Goal: Task Accomplishment & Management: Manage account settings

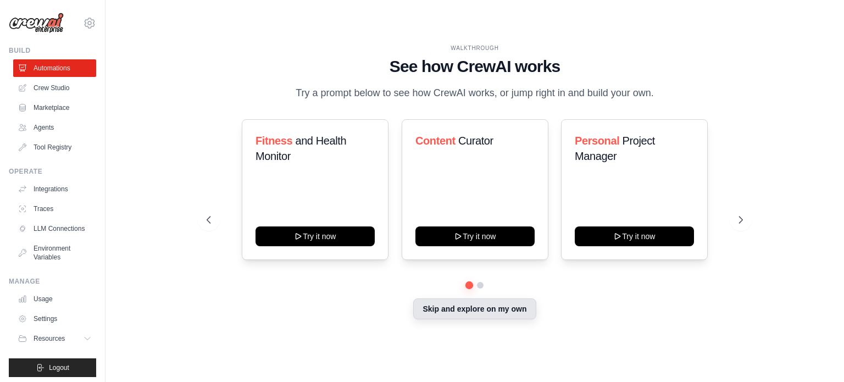
click at [498, 311] on button "Skip and explore on my own" at bounding box center [474, 308] width 123 height 21
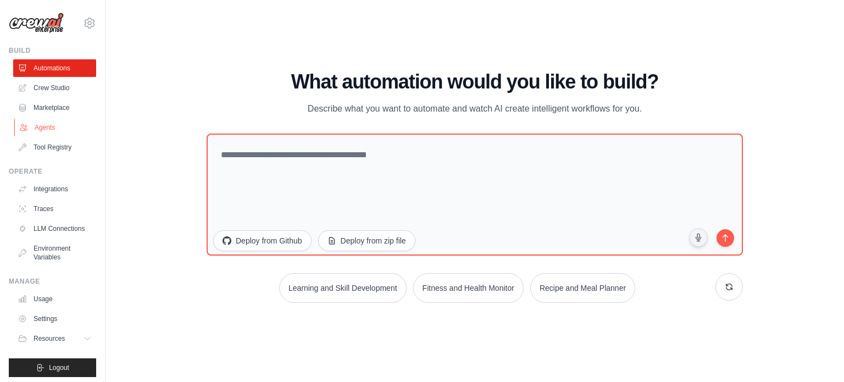
click at [42, 129] on link "Agents" at bounding box center [55, 128] width 83 height 18
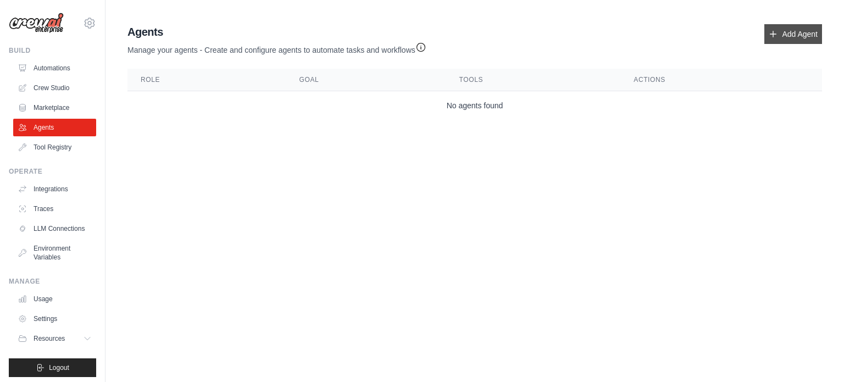
click at [788, 35] on link "Add Agent" at bounding box center [794, 34] width 58 height 20
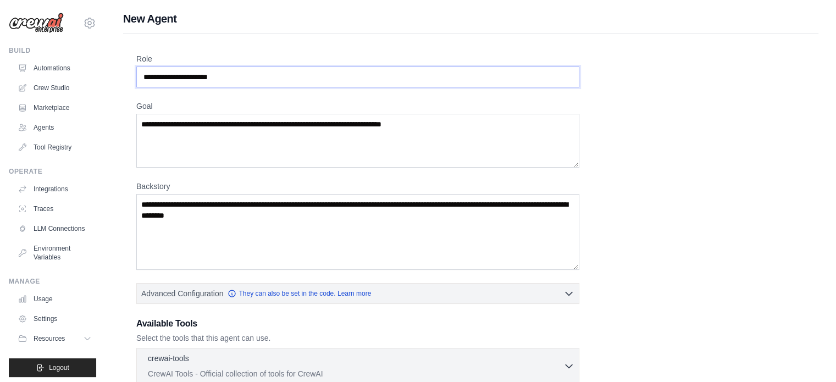
click at [247, 71] on input "Role" at bounding box center [357, 77] width 443 height 21
click at [246, 78] on input "Role" at bounding box center [357, 77] width 443 height 21
click at [251, 77] on input "Role" at bounding box center [357, 77] width 443 height 21
click at [251, 76] on input "Role" at bounding box center [357, 77] width 443 height 21
click at [242, 75] on input "Role" at bounding box center [357, 77] width 443 height 21
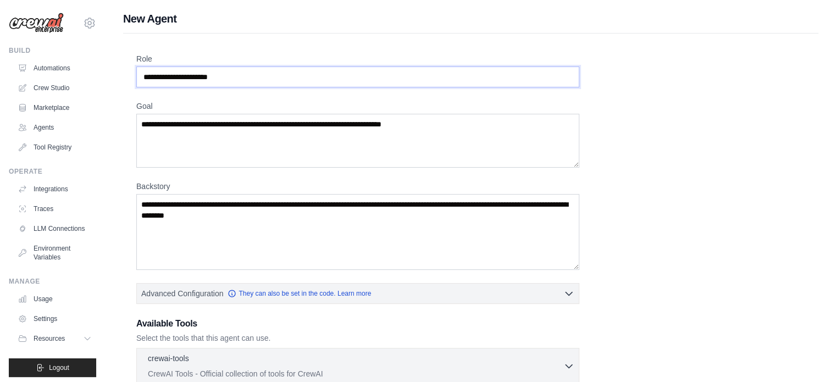
click at [242, 75] on input "Role" at bounding box center [357, 77] width 443 height 21
type input "**********"
click at [171, 128] on textarea "Goal" at bounding box center [357, 141] width 443 height 54
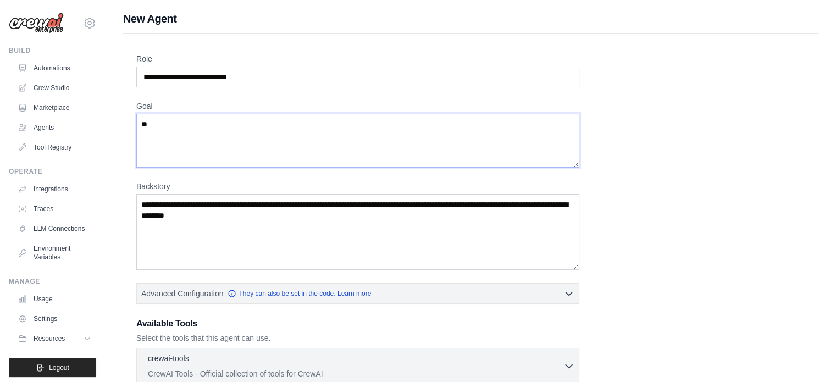
type textarea "*"
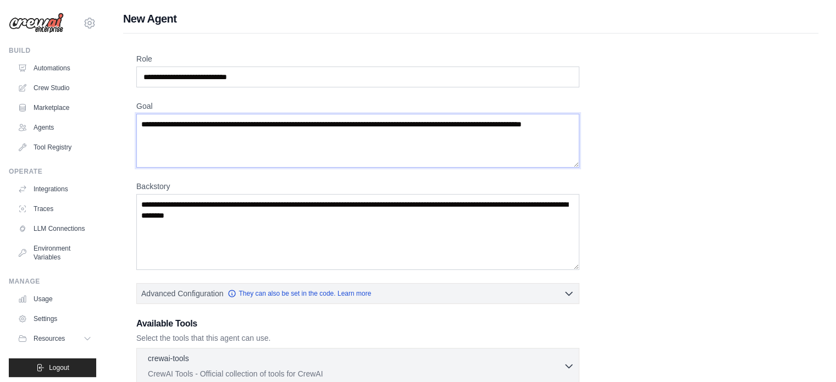
type textarea "**********"
click at [237, 208] on textarea "Backstory" at bounding box center [357, 232] width 443 height 76
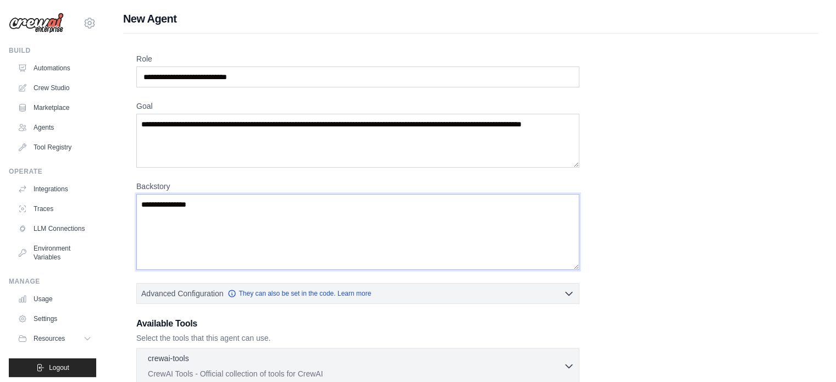
type textarea "**********"
click at [422, 320] on h3 "Available Tools" at bounding box center [357, 323] width 443 height 13
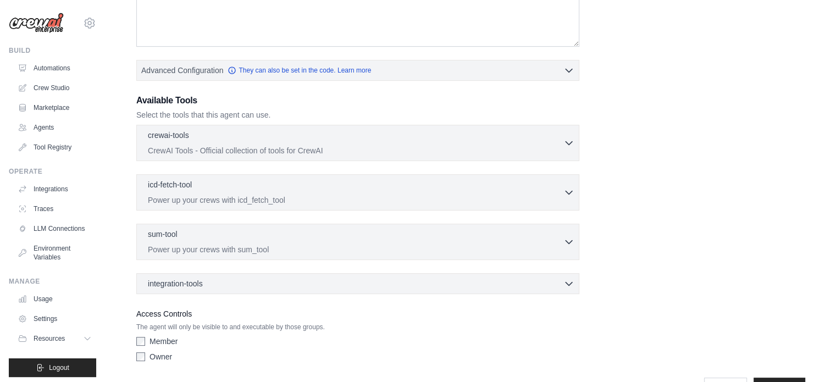
scroll to position [255, 0]
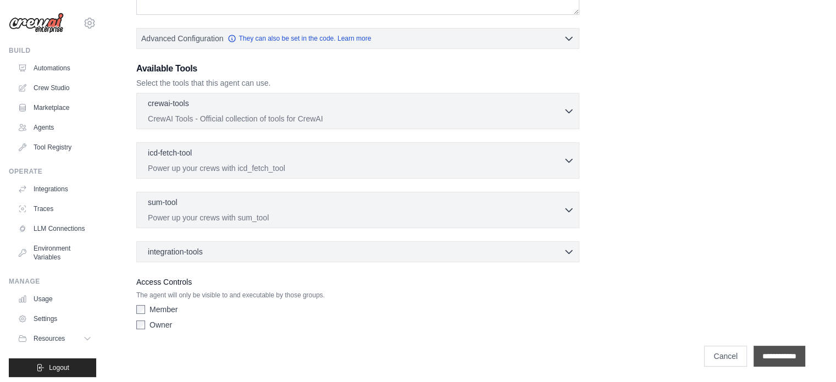
click at [776, 352] on input "**********" at bounding box center [780, 356] width 52 height 21
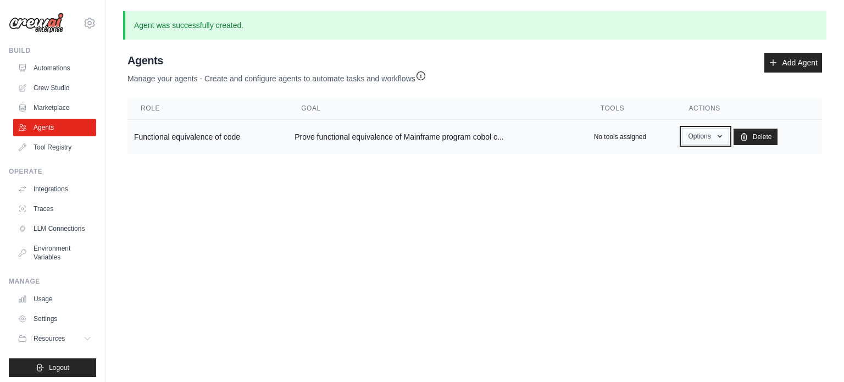
click at [719, 136] on icon "button" at bounding box center [720, 136] width 9 height 9
click at [671, 163] on link "Show" at bounding box center [689, 162] width 79 height 20
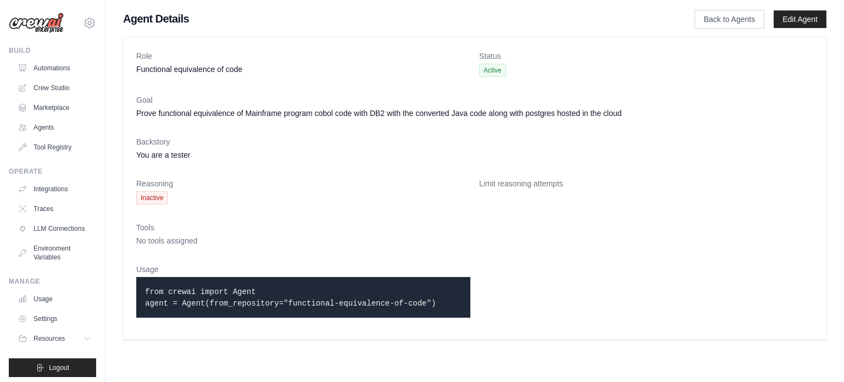
click at [161, 198] on span "Inactive" at bounding box center [151, 197] width 31 height 13
click at [517, 185] on dt "Limit reasoning attempts" at bounding box center [646, 183] width 334 height 11
click at [514, 215] on dl "Role Functional equivalence of code Status Active Goal Prove functional equival…" at bounding box center [474, 189] width 677 height 276
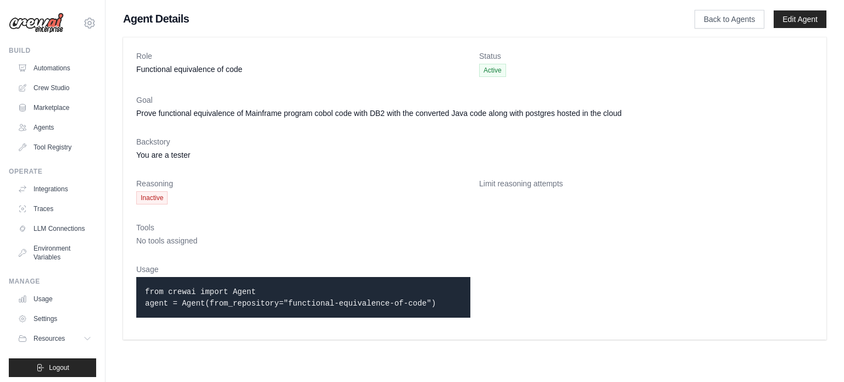
click at [278, 284] on div "from crewai import Agent agent = Agent(from_repository="functional-equivalence-…" at bounding box center [303, 297] width 334 height 41
click at [154, 199] on span "Inactive" at bounding box center [151, 197] width 31 height 13
click at [417, 202] on dd "Inactive" at bounding box center [303, 197] width 334 height 13
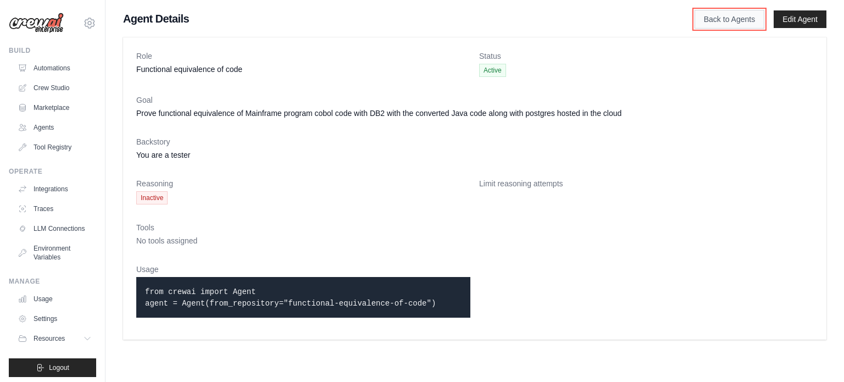
click at [726, 24] on link "Back to Agents" at bounding box center [730, 19] width 70 height 19
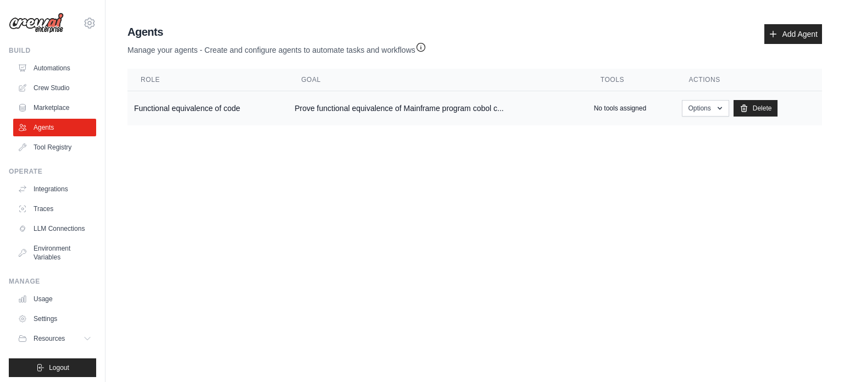
click at [622, 108] on p "No tools assigned" at bounding box center [620, 108] width 52 height 9
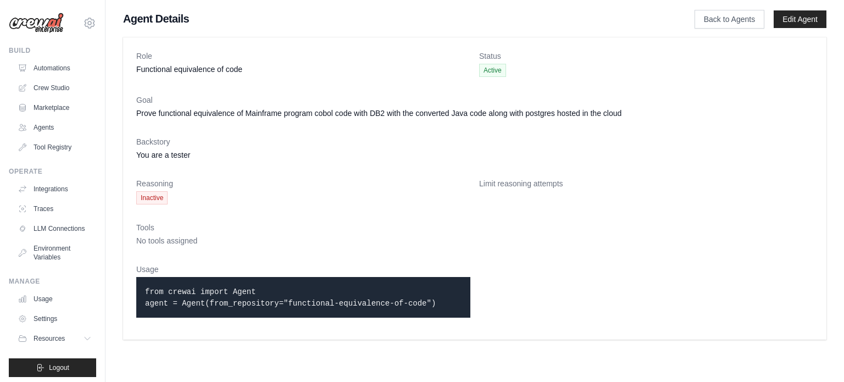
click at [521, 182] on dt "Limit reasoning attempts" at bounding box center [646, 183] width 334 height 11
drag, startPoint x: 157, startPoint y: 201, endPoint x: 202, endPoint y: 301, distance: 109.7
click at [202, 301] on dl "Role Functional equivalence of code Status Active Goal Prove functional equival…" at bounding box center [474, 189] width 677 height 276
click at [202, 301] on code "from crewai import Agent agent = Agent(from_repository="functional-equivalence-…" at bounding box center [290, 297] width 291 height 20
click at [427, 295] on p "from crewai import Agent agent = Agent(from_repository="functional-equivalence-…" at bounding box center [303, 297] width 317 height 23
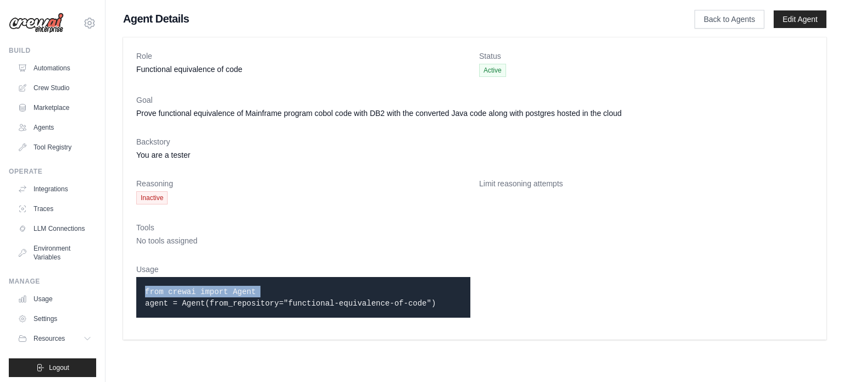
click at [427, 295] on p "from crewai import Agent agent = Agent(from_repository="functional-equivalence-…" at bounding box center [303, 297] width 317 height 23
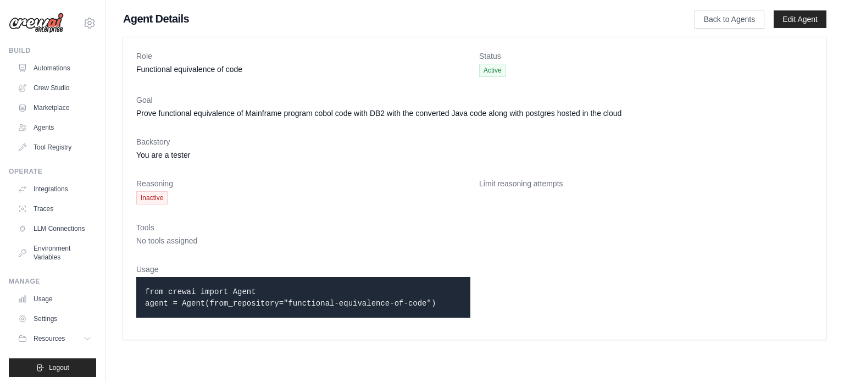
click at [524, 270] on dl "Role Functional equivalence of code Status Active Goal Prove functional equival…" at bounding box center [474, 189] width 677 height 276
click at [802, 21] on link "Edit Agent" at bounding box center [800, 19] width 53 height 18
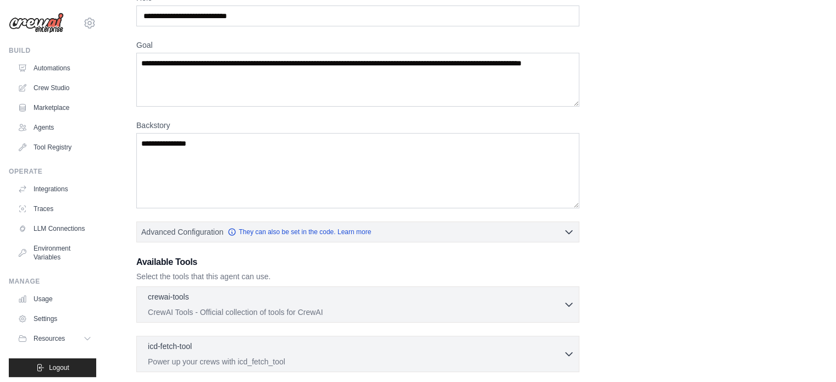
scroll to position [98, 0]
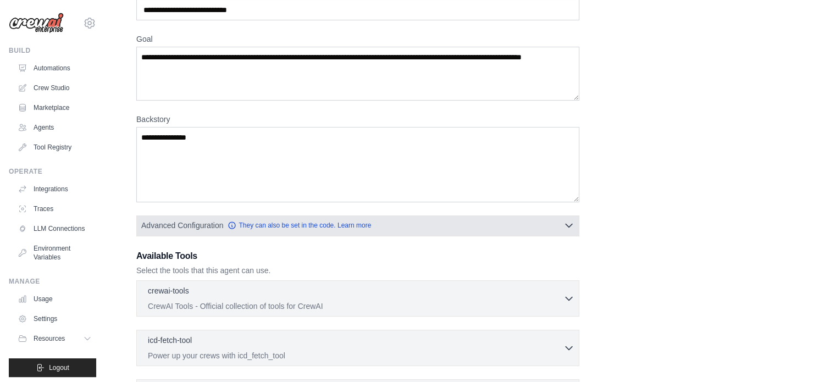
click at [569, 226] on icon "button" at bounding box center [569, 225] width 7 height 3
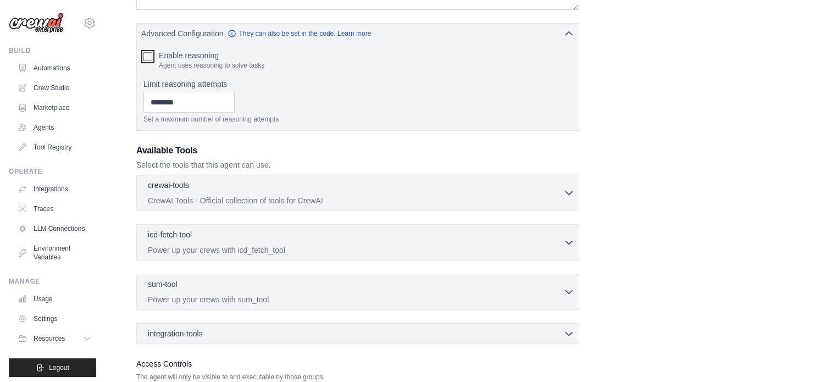
scroll to position [292, 0]
click at [567, 187] on icon "button" at bounding box center [568, 190] width 11 height 11
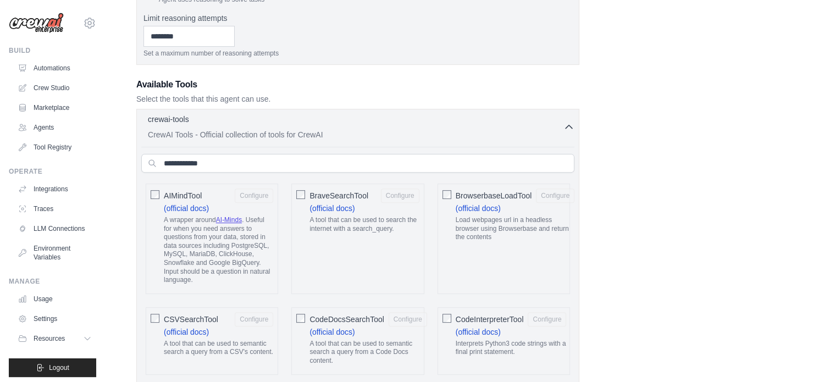
scroll to position [356, 0]
click at [234, 163] on input "text" at bounding box center [357, 163] width 433 height 19
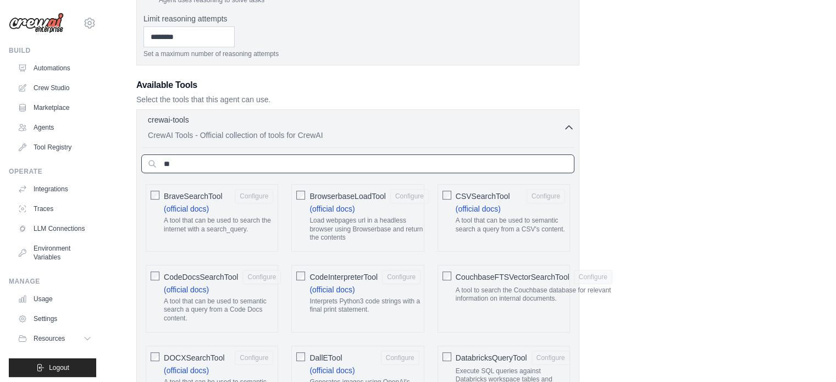
type input "*"
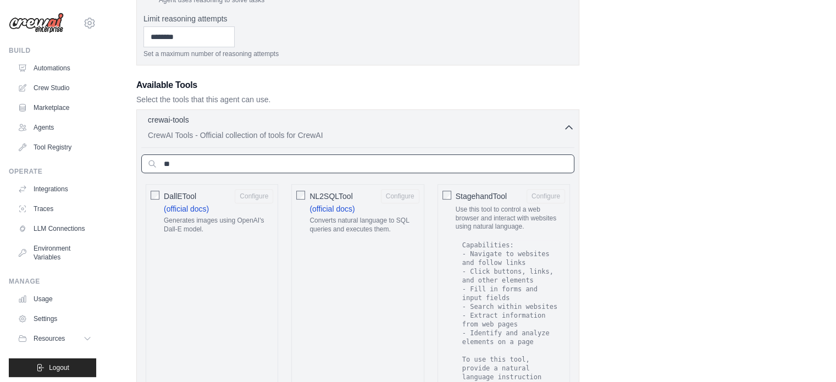
type input "*"
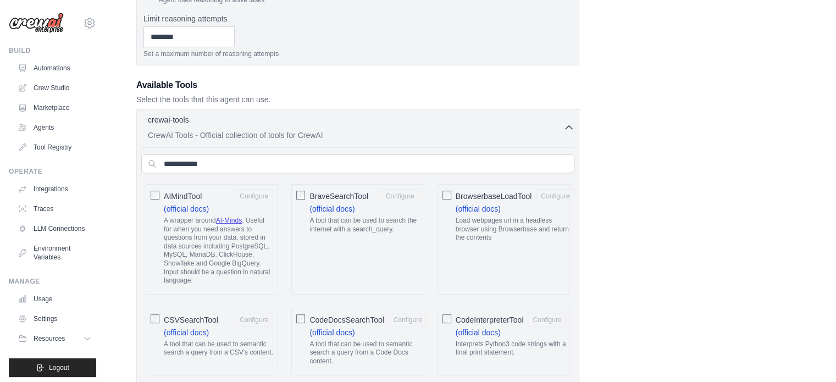
click at [568, 126] on icon "button" at bounding box center [568, 126] width 11 height 11
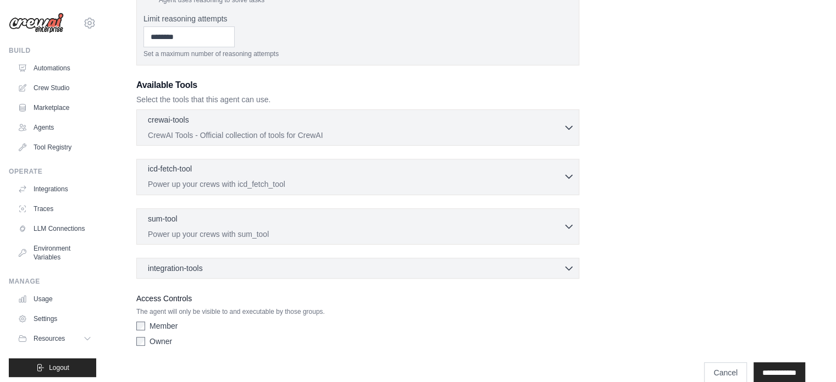
click at [340, 180] on p "Power up your crews with icd_fetch_tool" at bounding box center [356, 184] width 416 height 11
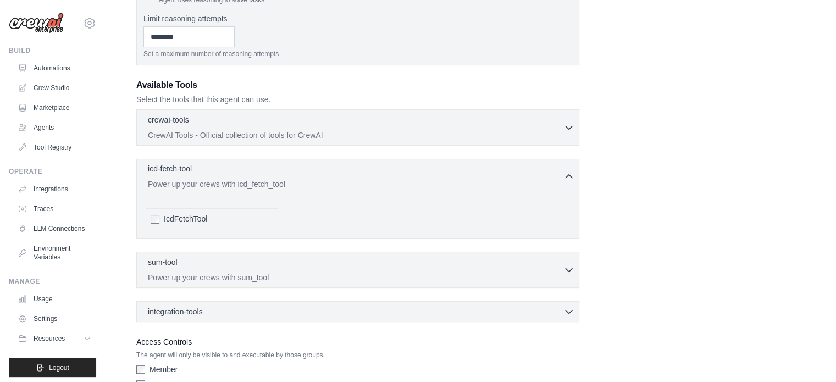
click at [340, 180] on p "Power up your crews with icd_fetch_tool" at bounding box center [356, 184] width 416 height 11
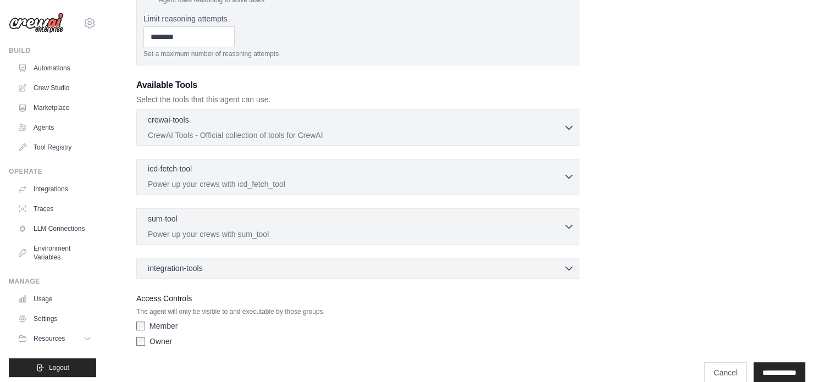
click at [340, 180] on p "Power up your crews with icd_fetch_tool" at bounding box center [356, 184] width 416 height 11
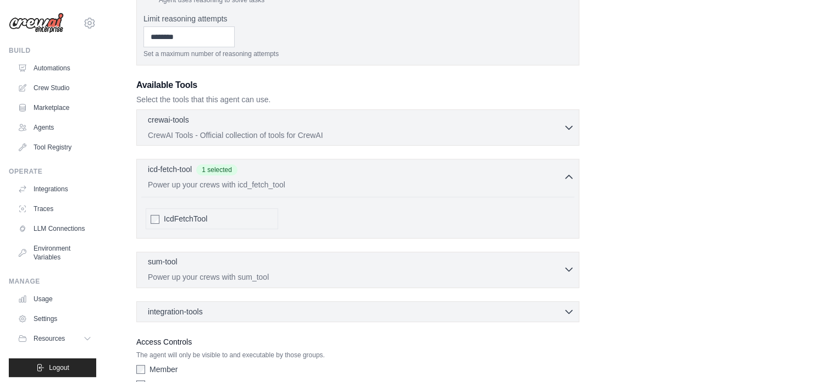
click at [328, 267] on div "sum-tool 0 selected" at bounding box center [356, 262] width 416 height 13
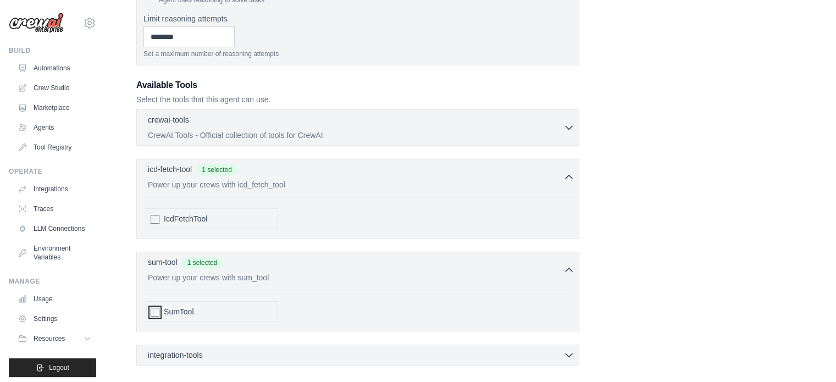
scroll to position [458, 0]
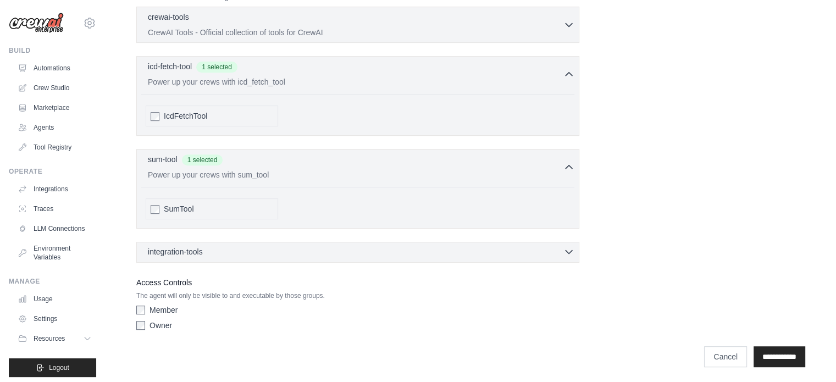
click at [230, 249] on div "integration-tools 0 selected" at bounding box center [361, 251] width 427 height 11
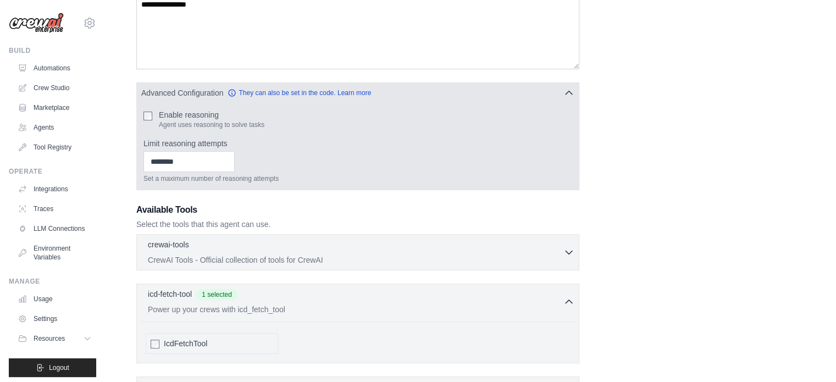
scroll to position [231, 0]
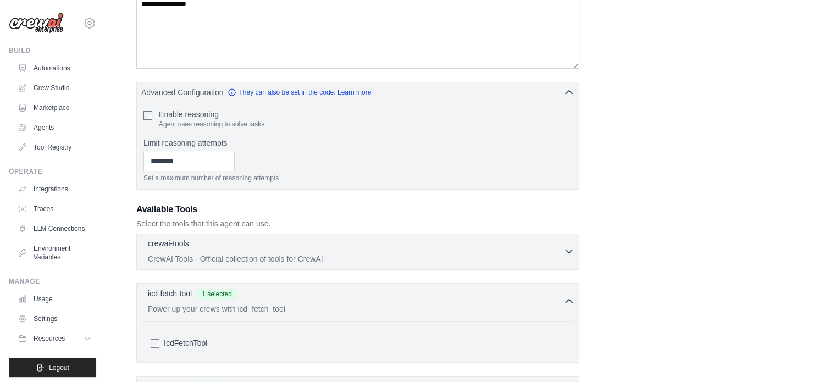
click at [273, 260] on p "CrewAI Tools - Official collection of tools for CrewAI" at bounding box center [356, 258] width 416 height 11
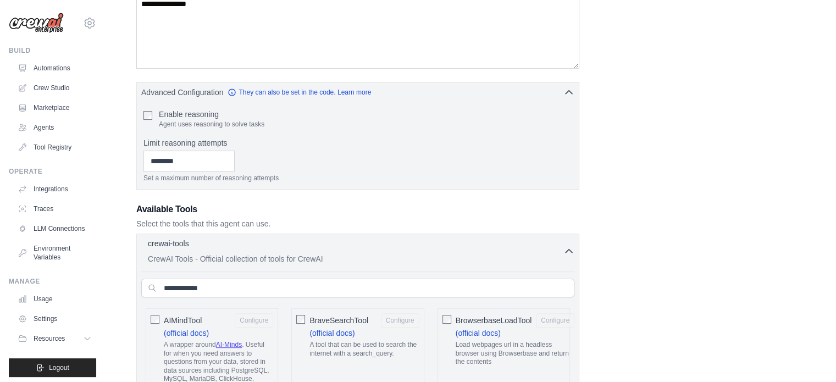
scroll to position [348, 0]
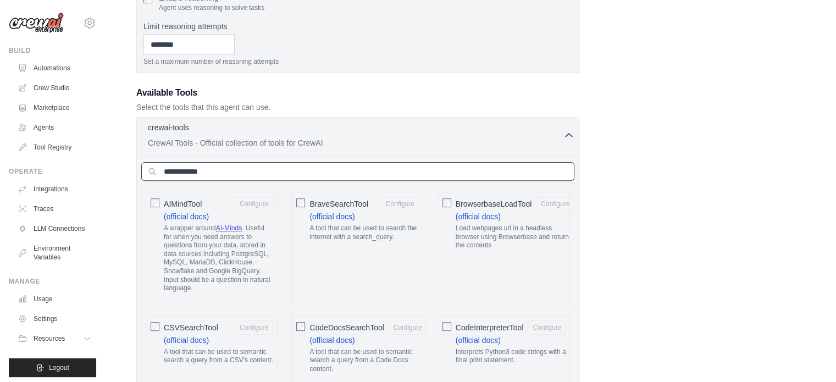
click at [211, 163] on input "text" at bounding box center [357, 171] width 433 height 19
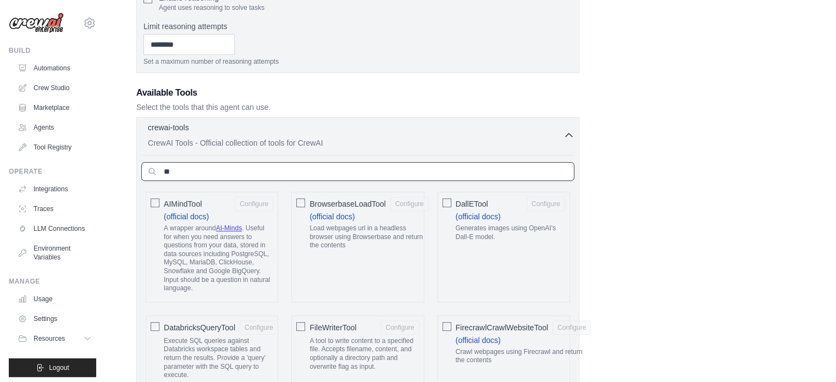
type input "*"
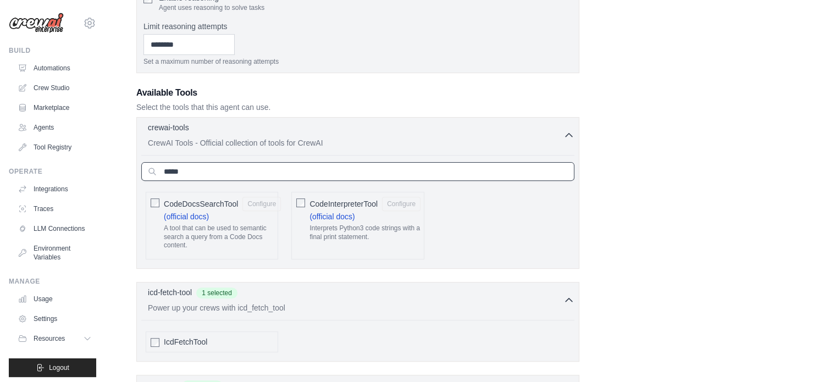
type input "****"
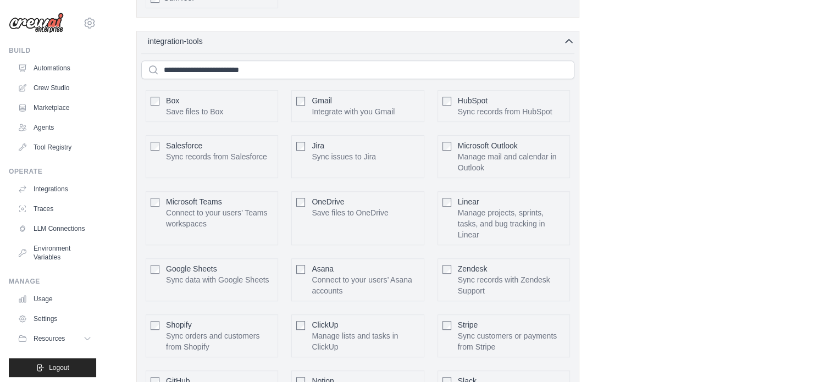
scroll to position [943, 0]
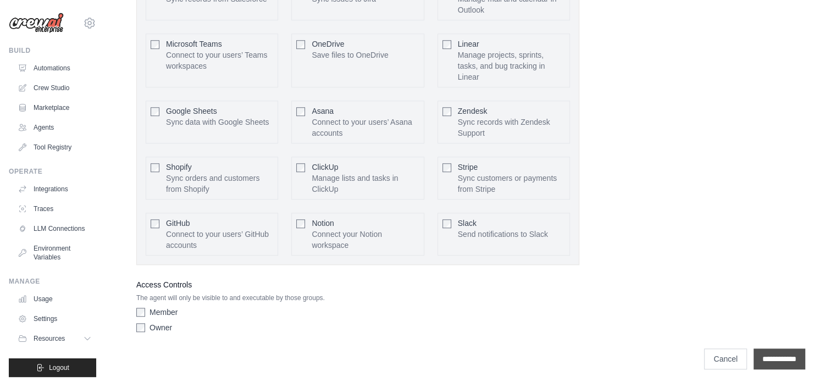
click at [776, 348] on input "**********" at bounding box center [780, 358] width 52 height 21
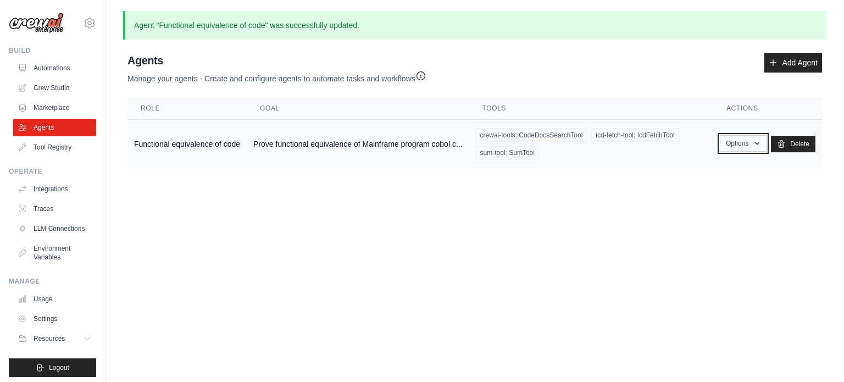
click at [758, 146] on icon "button" at bounding box center [757, 143] width 9 height 9
click at [707, 167] on link "Show" at bounding box center [727, 169] width 79 height 20
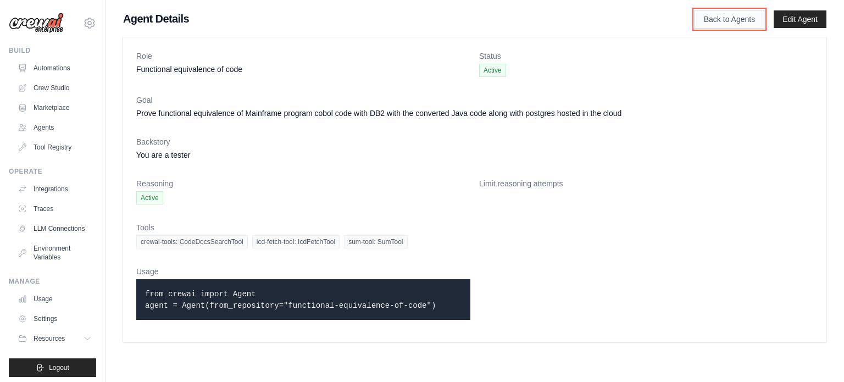
click at [733, 18] on link "Back to Agents" at bounding box center [730, 19] width 70 height 19
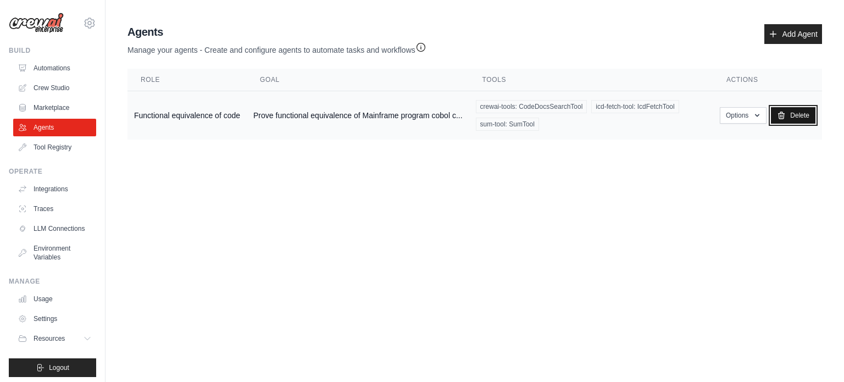
click at [794, 116] on link "Delete" at bounding box center [793, 115] width 45 height 16
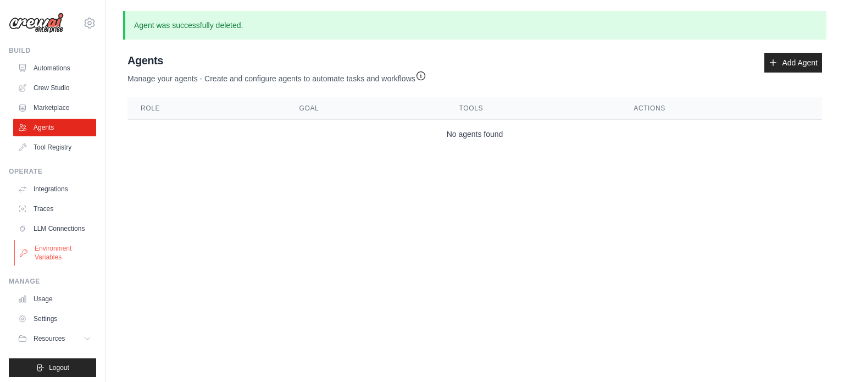
scroll to position [12, 0]
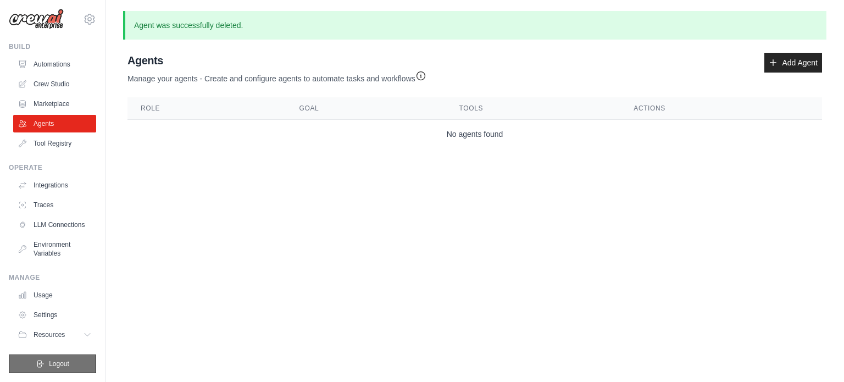
click at [49, 366] on span "Logout" at bounding box center [59, 363] width 20 height 9
